Goal: Navigation & Orientation: Find specific page/section

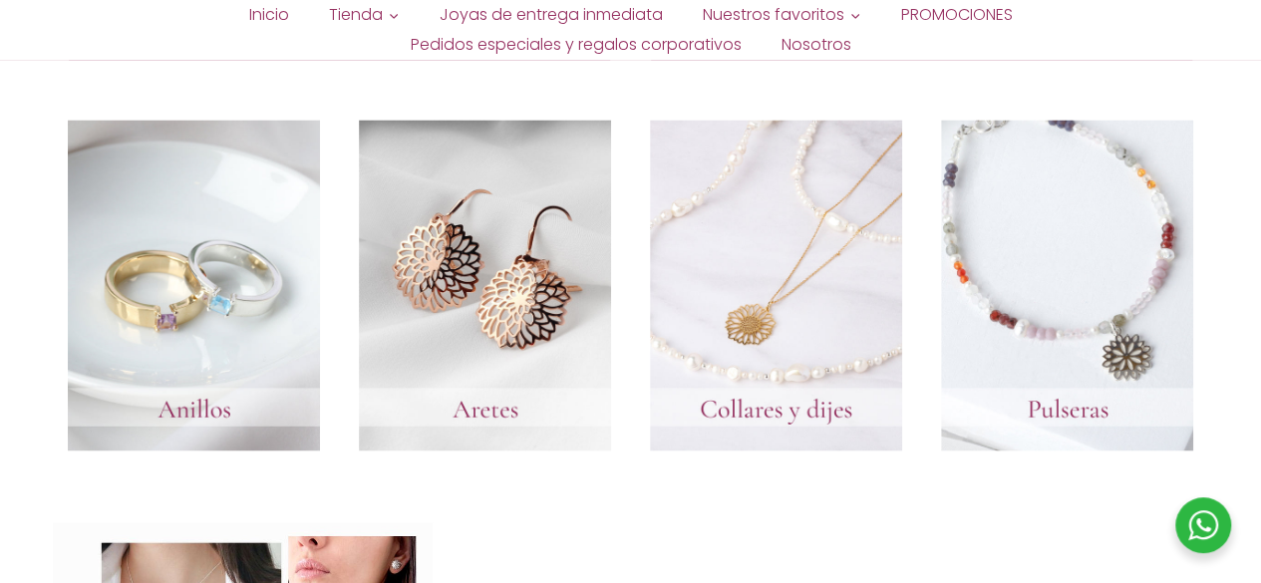
scroll to position [1714, 0]
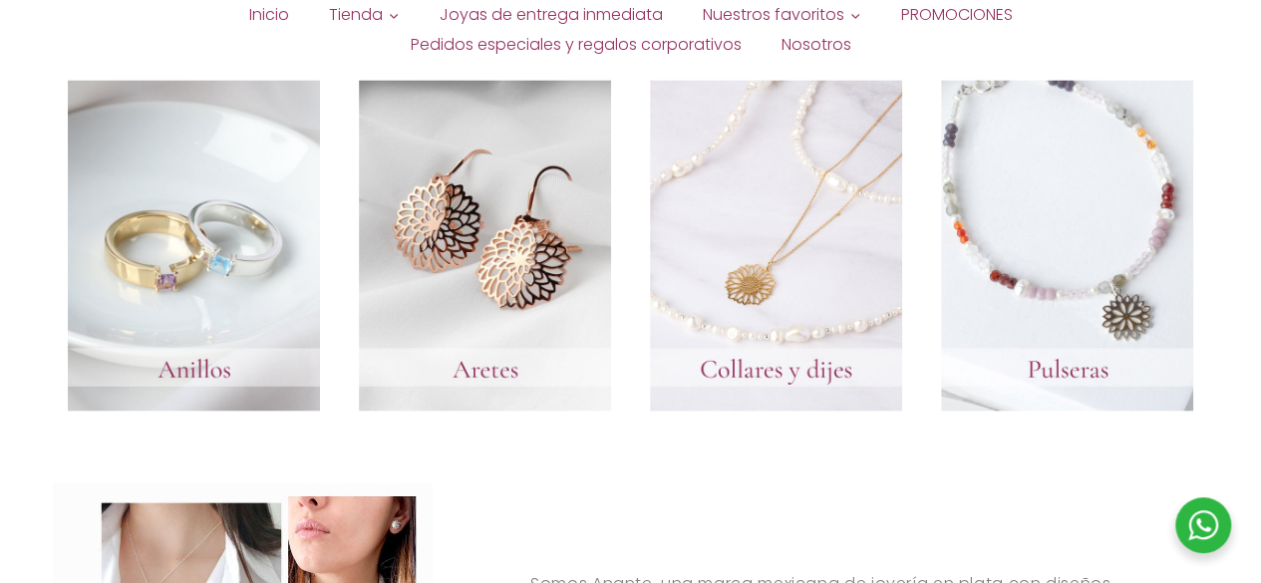
click at [247, 269] on link at bounding box center [194, 246] width 252 height 332
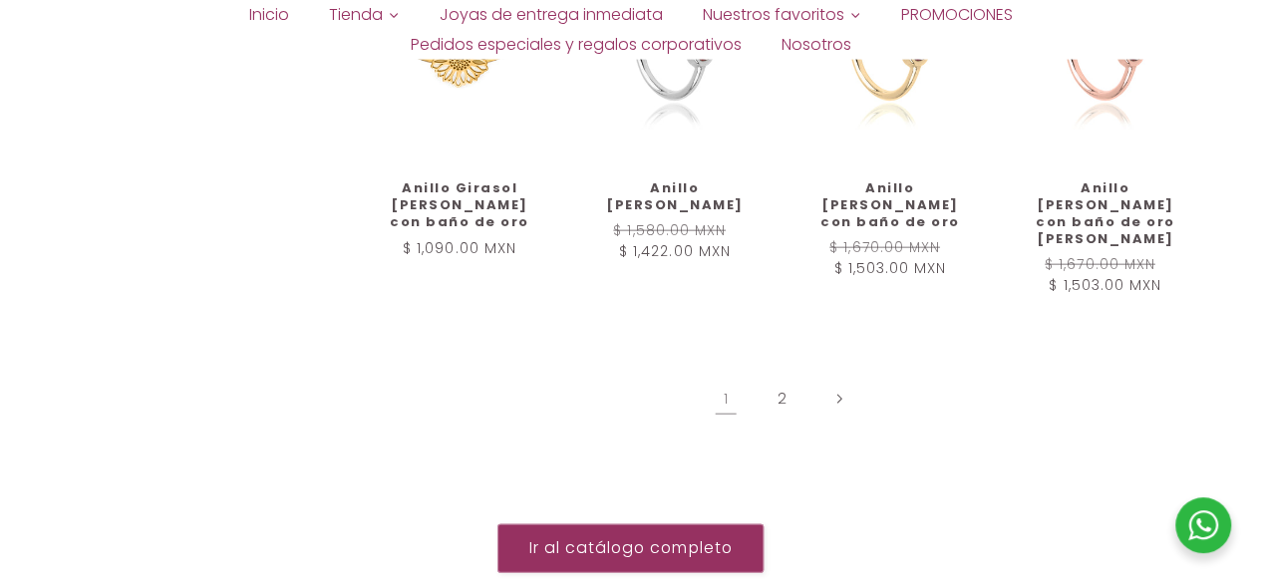
scroll to position [2432, 0]
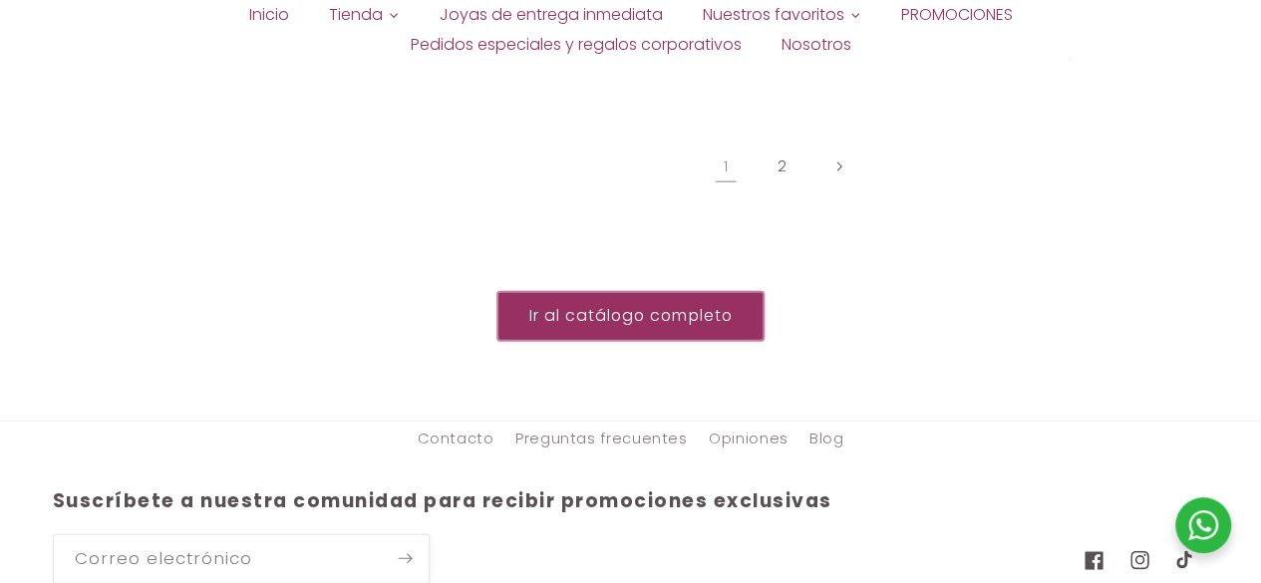
click at [658, 292] on link "Ir al catálogo completo" at bounding box center [630, 316] width 266 height 49
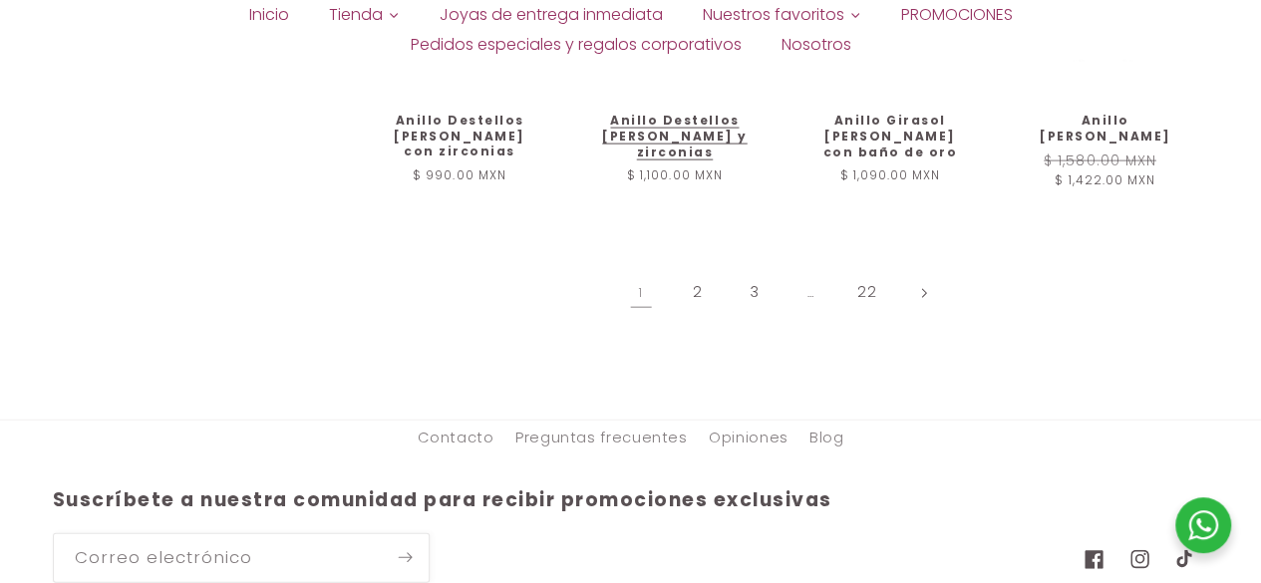
scroll to position [2190, 0]
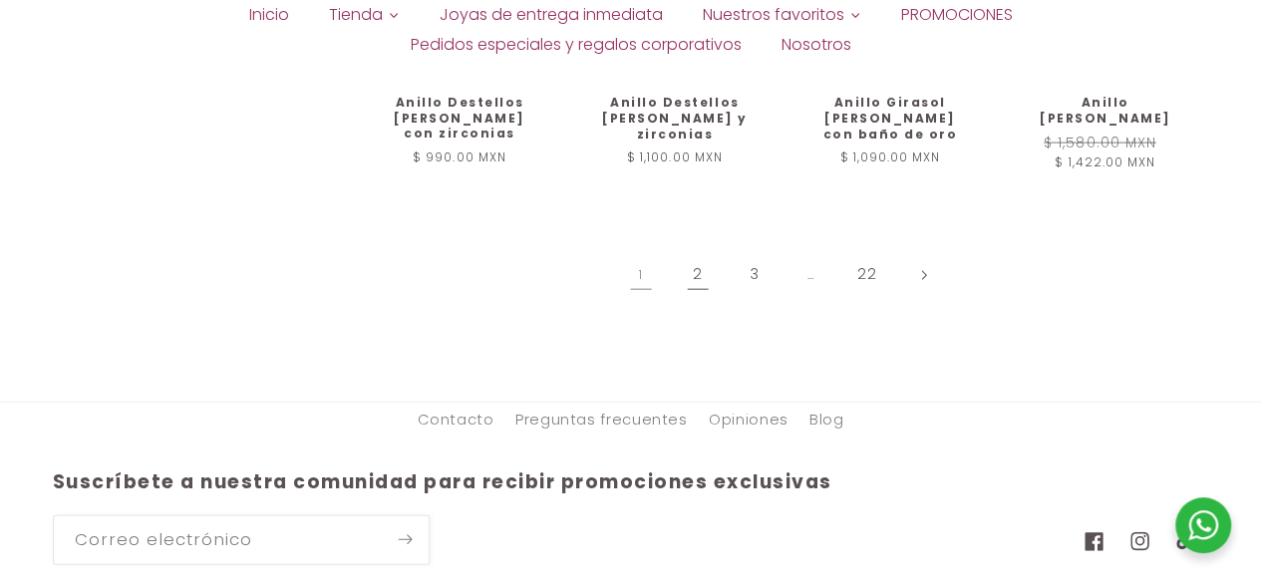
click at [694, 252] on link "2" at bounding box center [698, 275] width 46 height 46
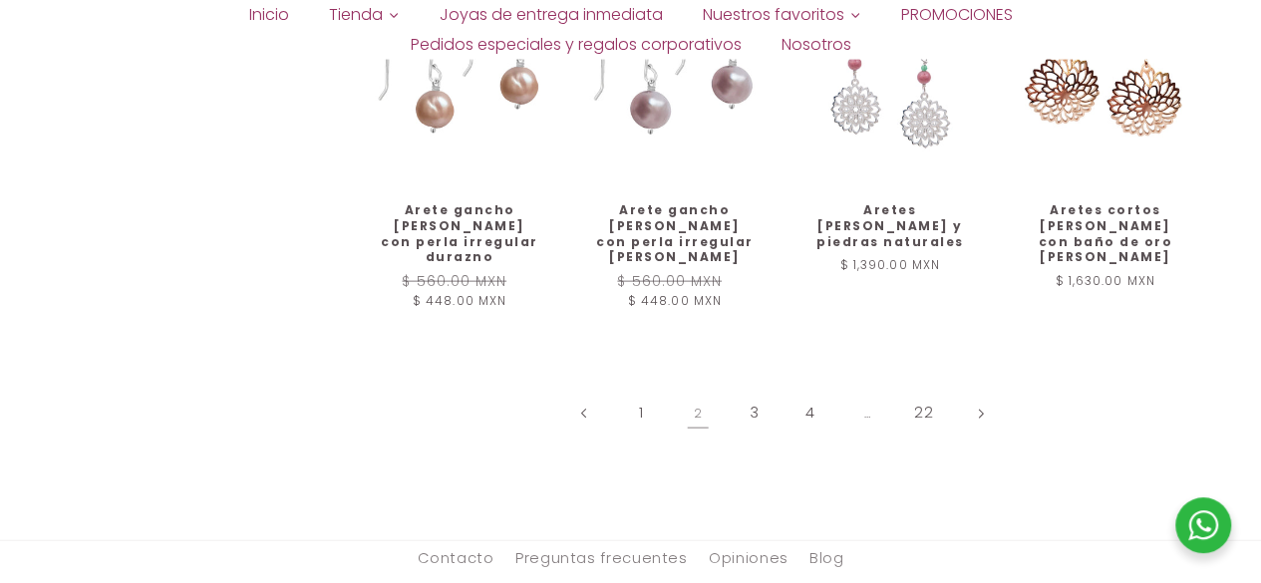
scroll to position [2073, 0]
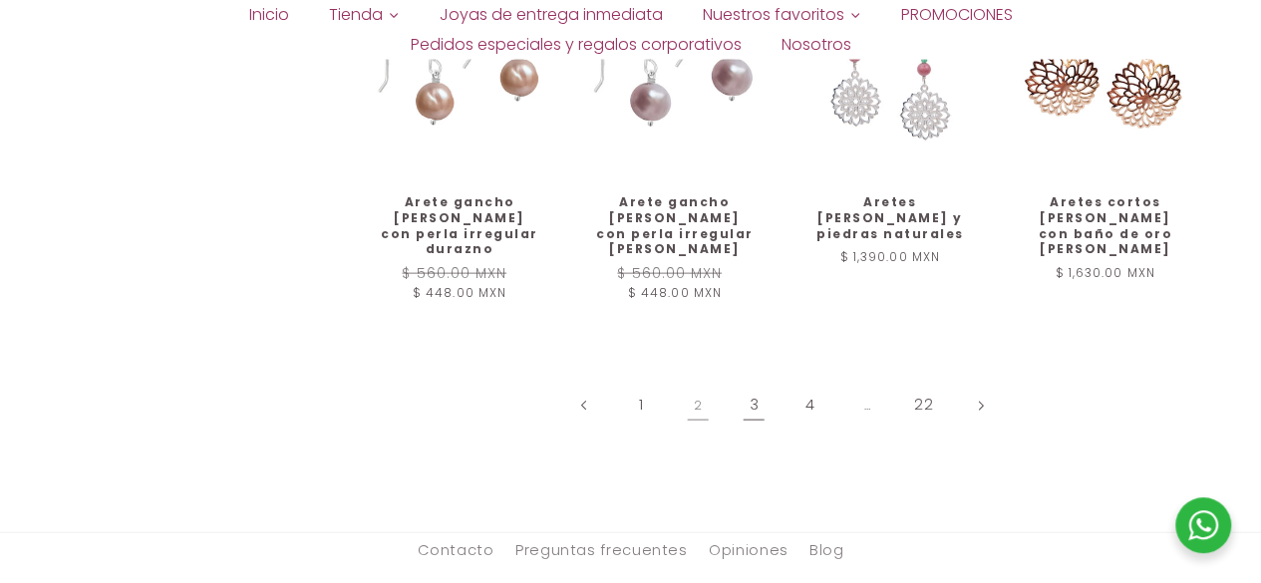
click at [759, 383] on link "3" at bounding box center [753, 406] width 46 height 46
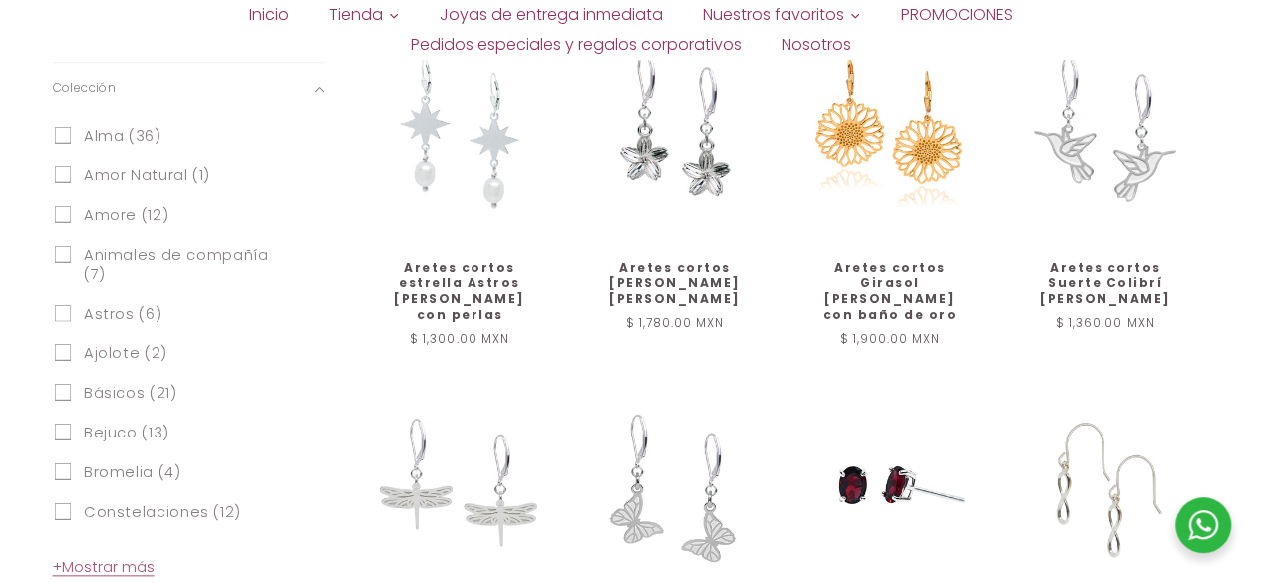
scroll to position [846, 0]
